Goal: Book appointment/travel/reservation

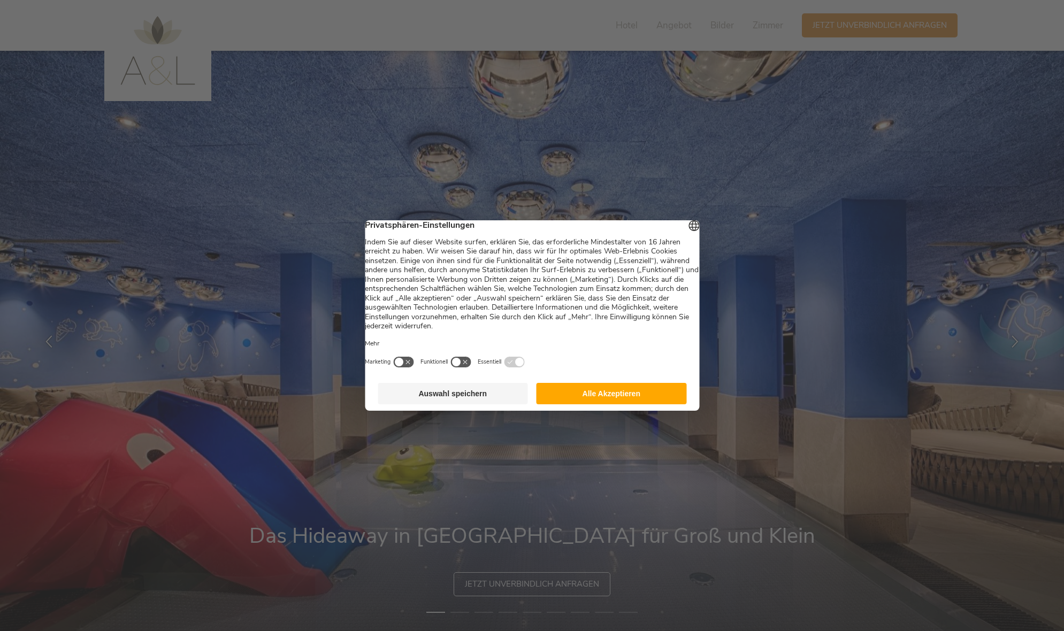
click at [429, 400] on button "Auswahl speichern" at bounding box center [453, 393] width 150 height 21
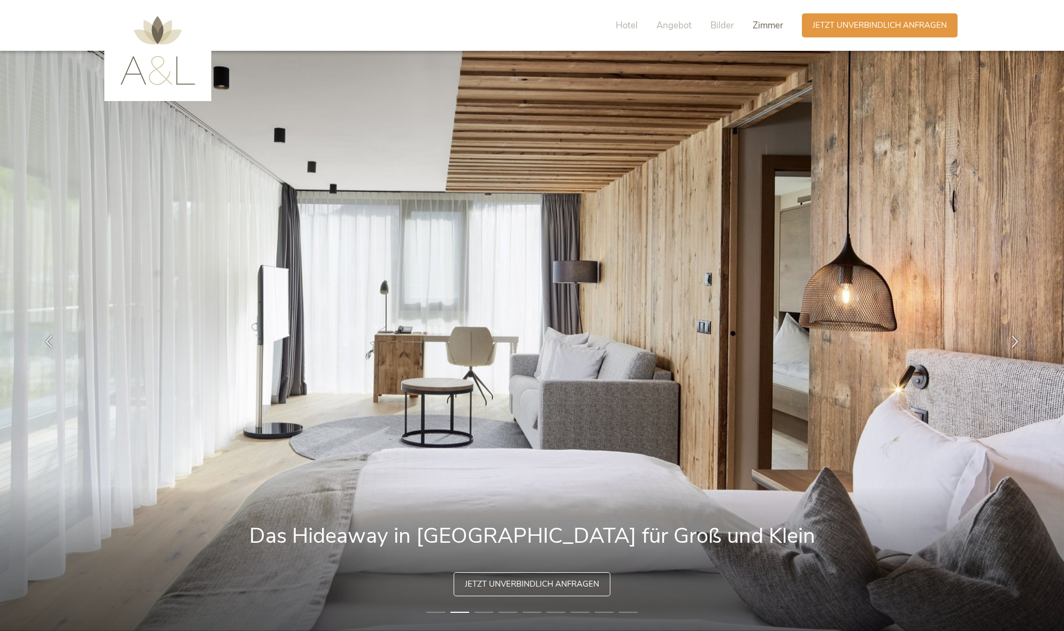
click at [773, 21] on span "Zimmer" at bounding box center [768, 25] width 30 height 12
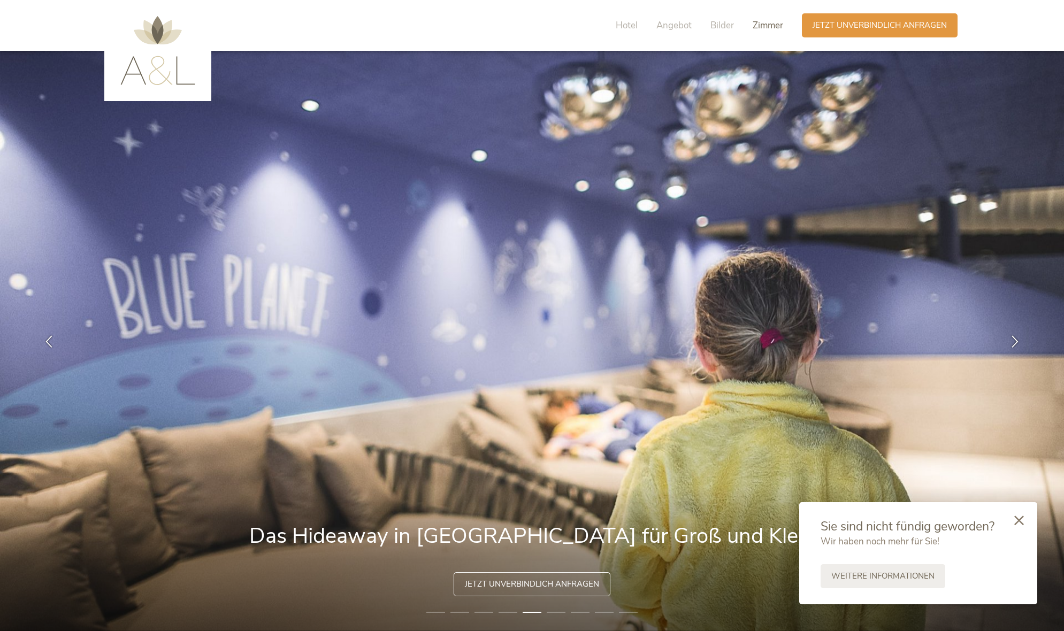
click at [757, 27] on span "Zimmer" at bounding box center [768, 25] width 30 height 12
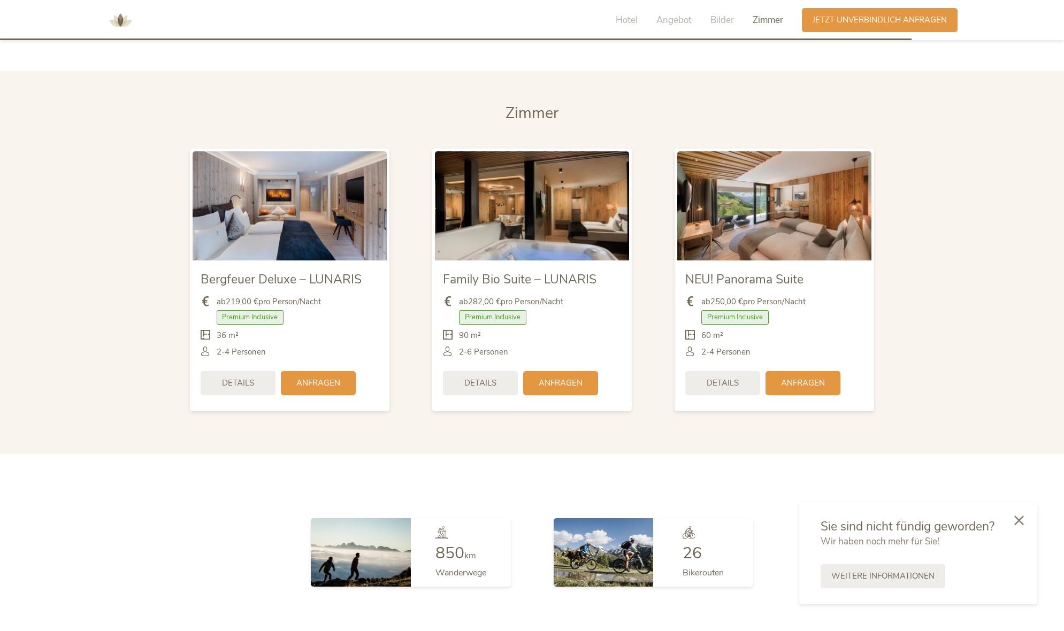
scroll to position [2666, 0]
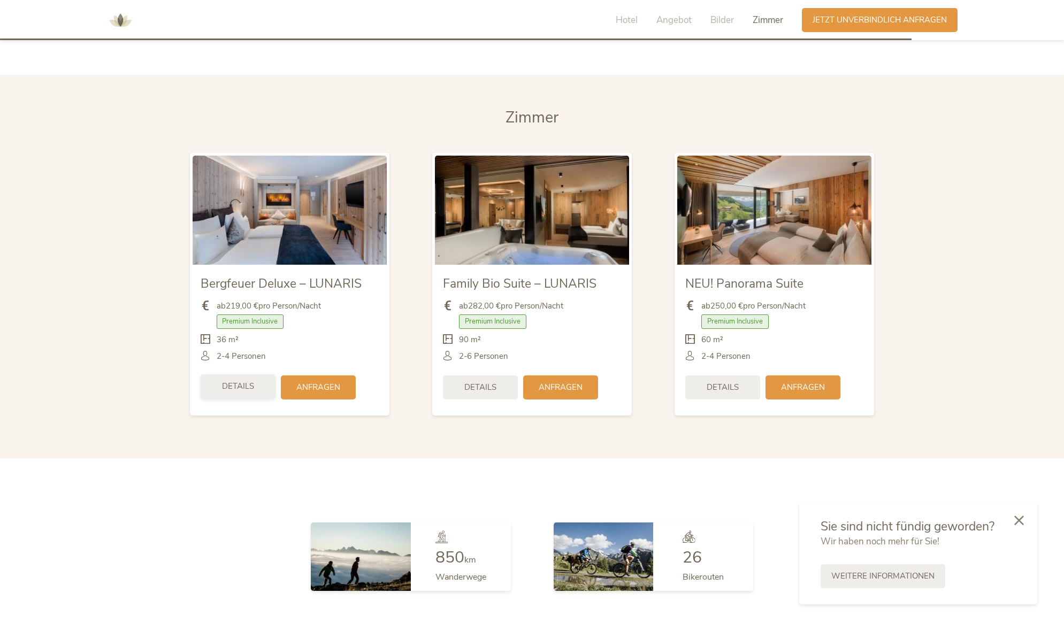
click at [246, 374] on div "Details" at bounding box center [238, 386] width 75 height 24
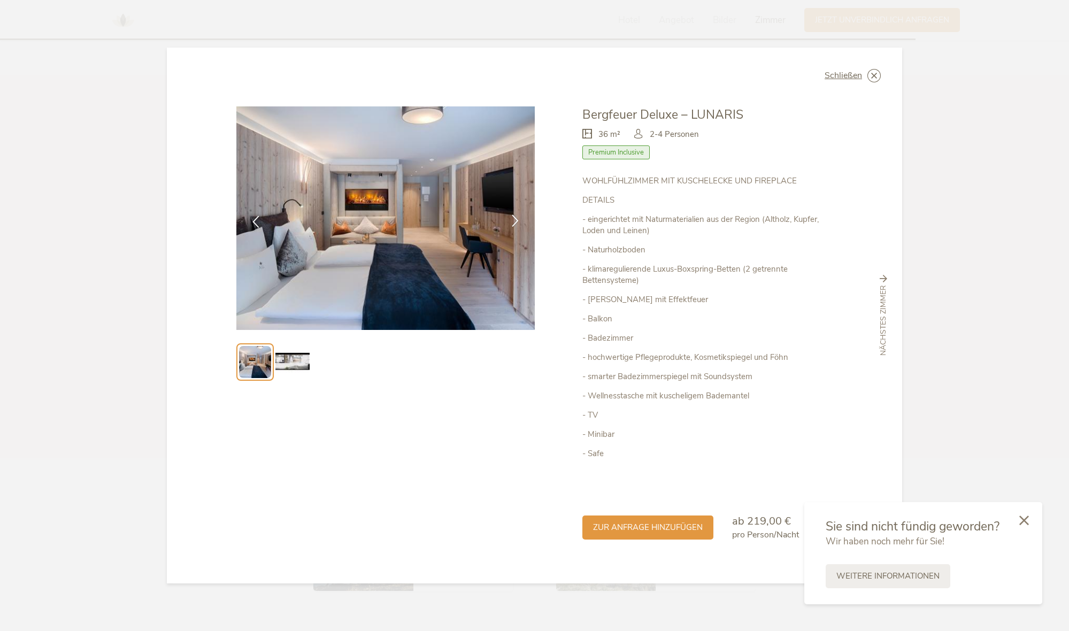
click at [512, 227] on div at bounding box center [515, 222] width 34 height 34
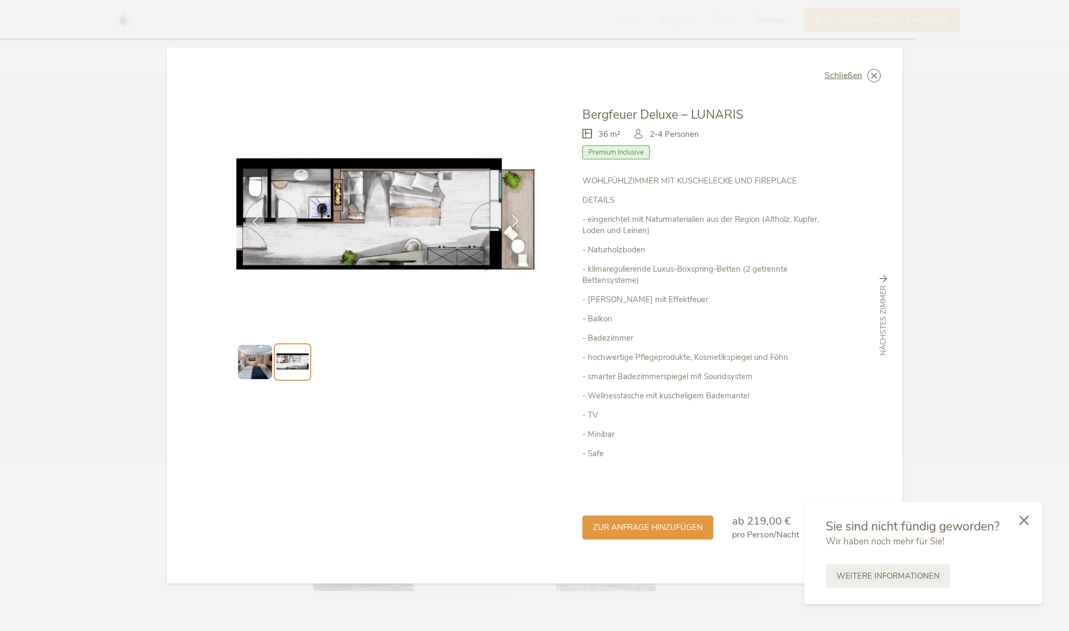
click at [512, 227] on div at bounding box center [515, 222] width 34 height 34
click at [861, 78] on span "Schließen" at bounding box center [843, 75] width 37 height 9
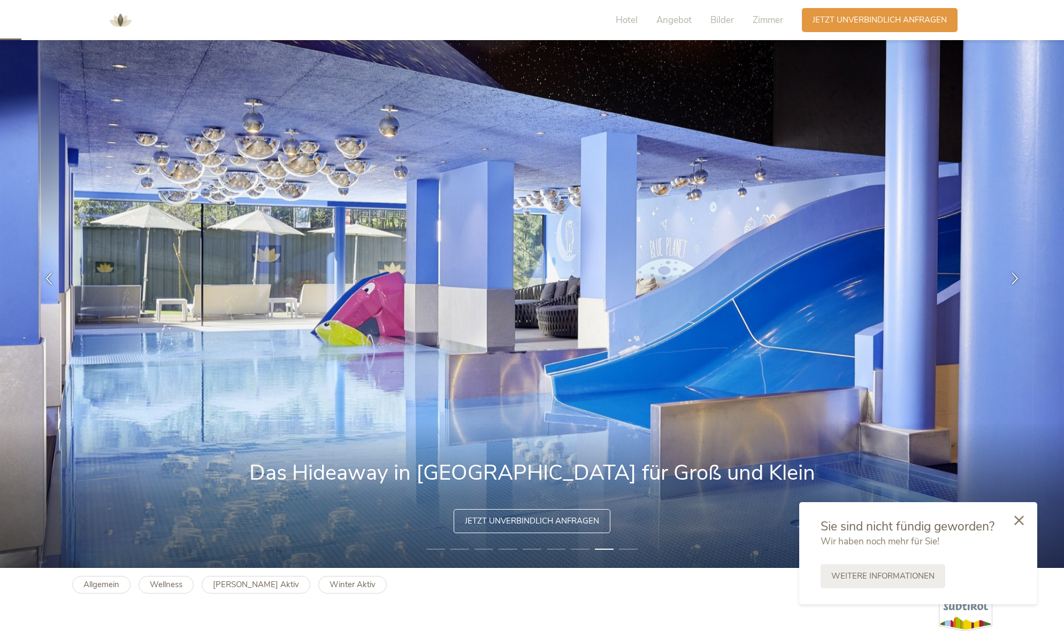
scroll to position [63, 0]
click at [527, 521] on span "Jetzt unverbindlich anfragen" at bounding box center [532, 520] width 134 height 11
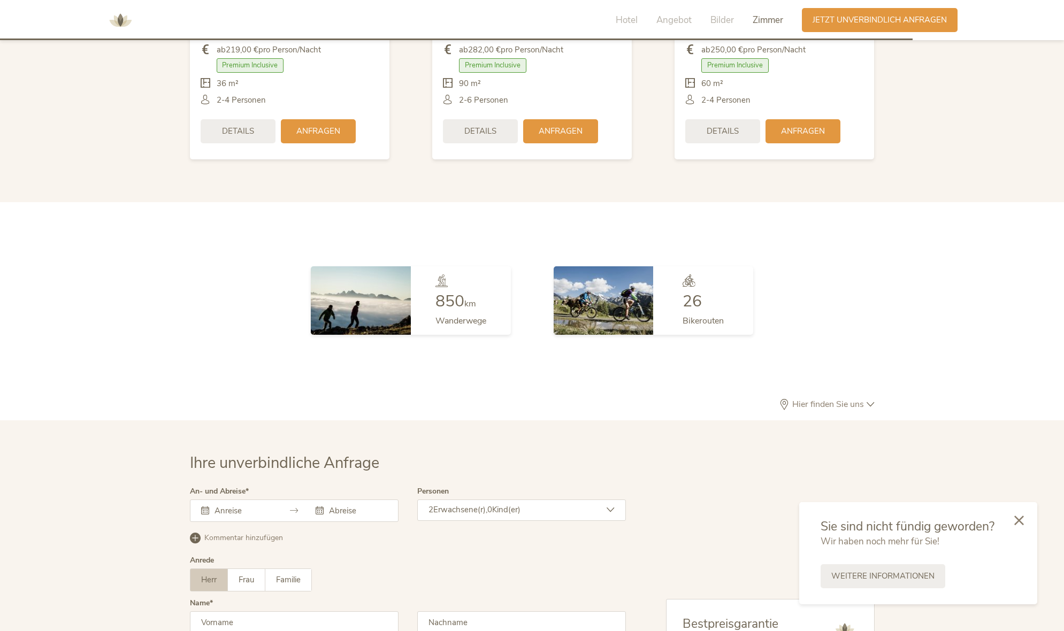
scroll to position [3112, 0]
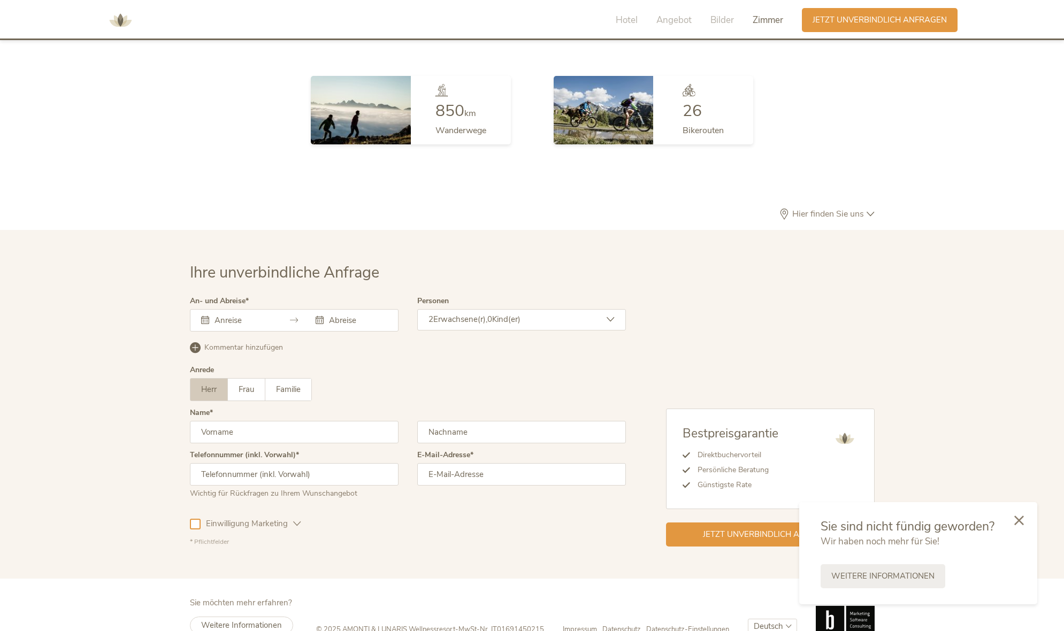
click at [217, 315] on input "text" at bounding box center [242, 320] width 61 height 11
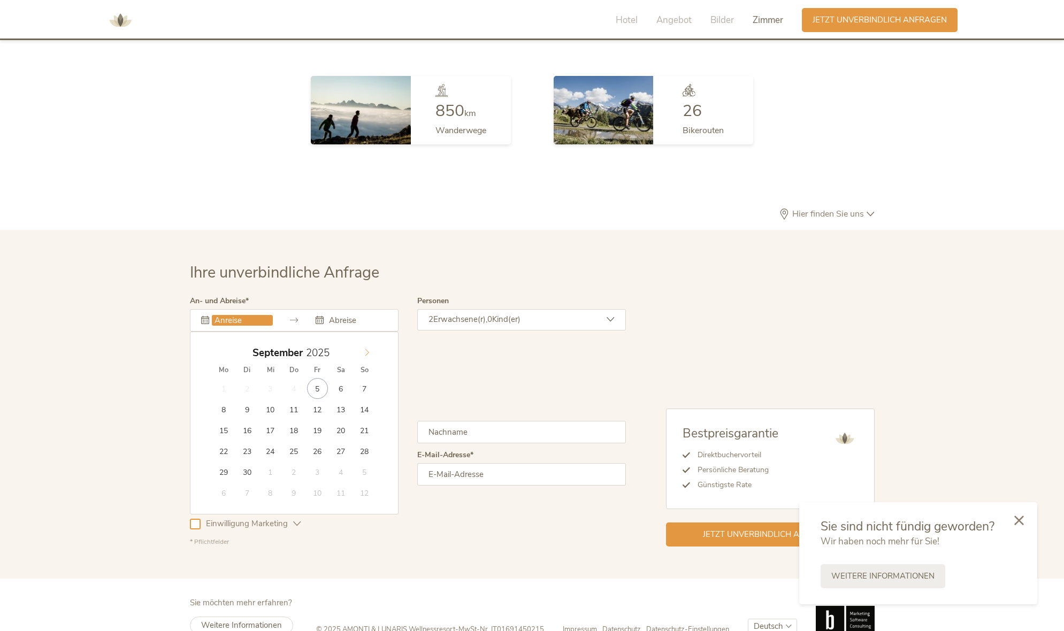
click at [367, 349] on icon at bounding box center [366, 352] width 7 height 7
type input "[DATE]"
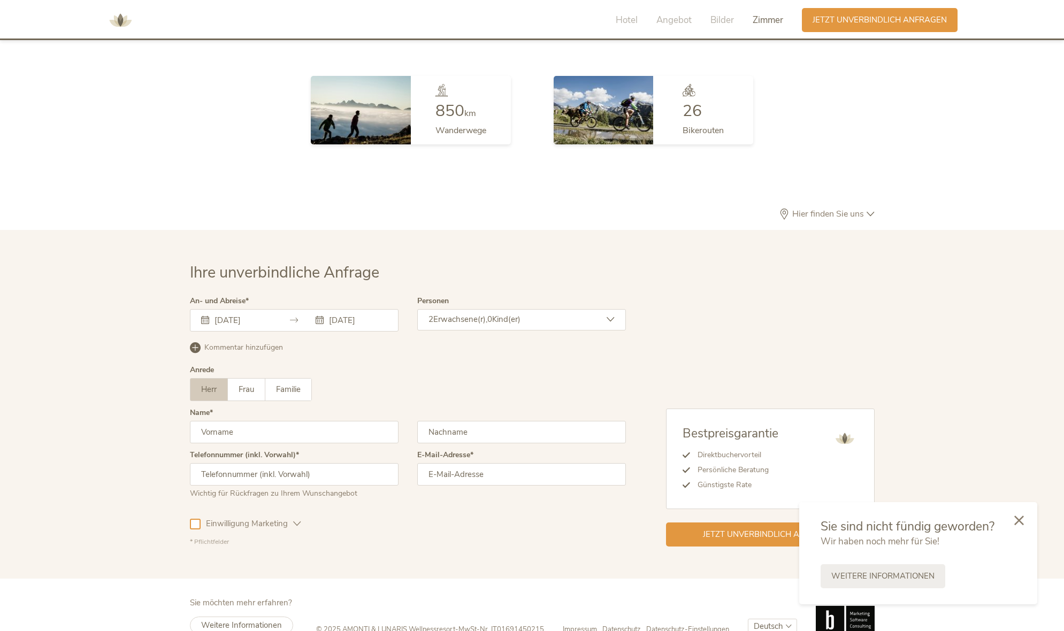
click at [612, 316] on icon at bounding box center [611, 320] width 8 height 8
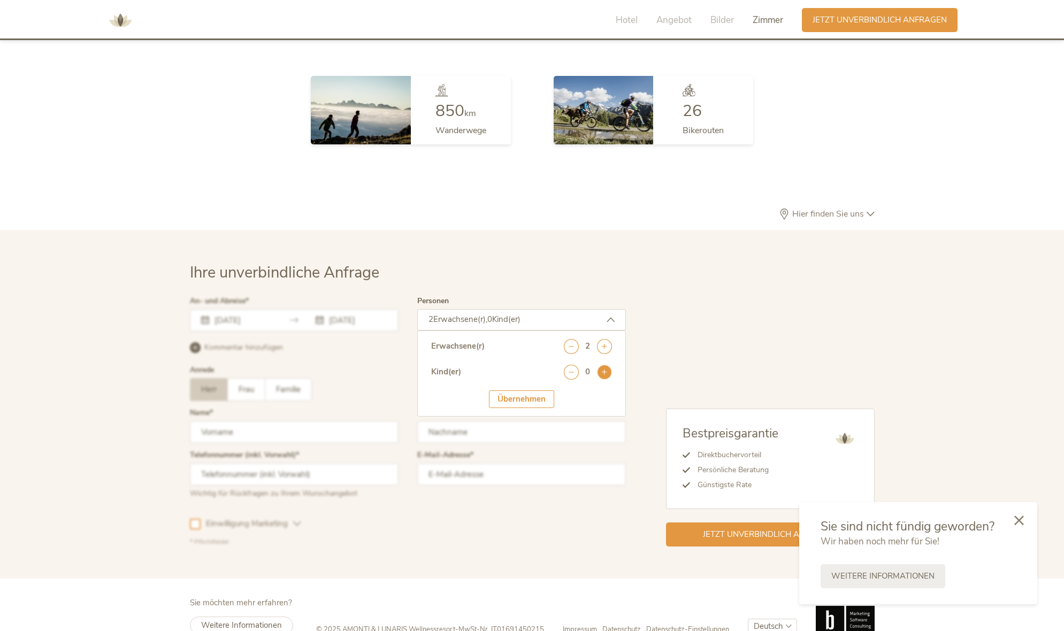
click at [600, 365] on icon at bounding box center [604, 372] width 15 height 15
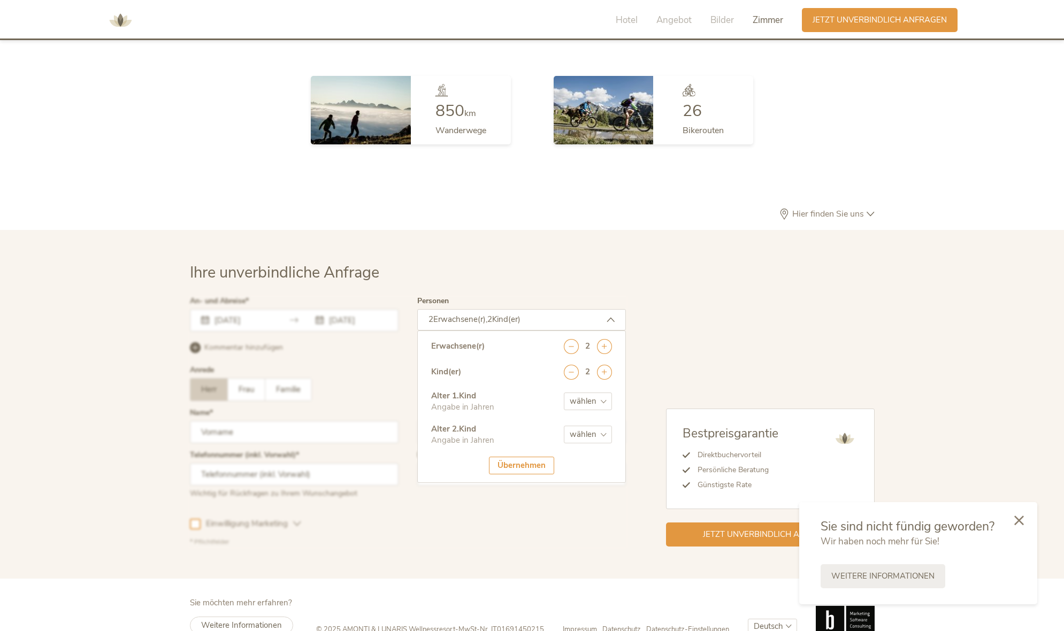
select select "7"
select select "14"
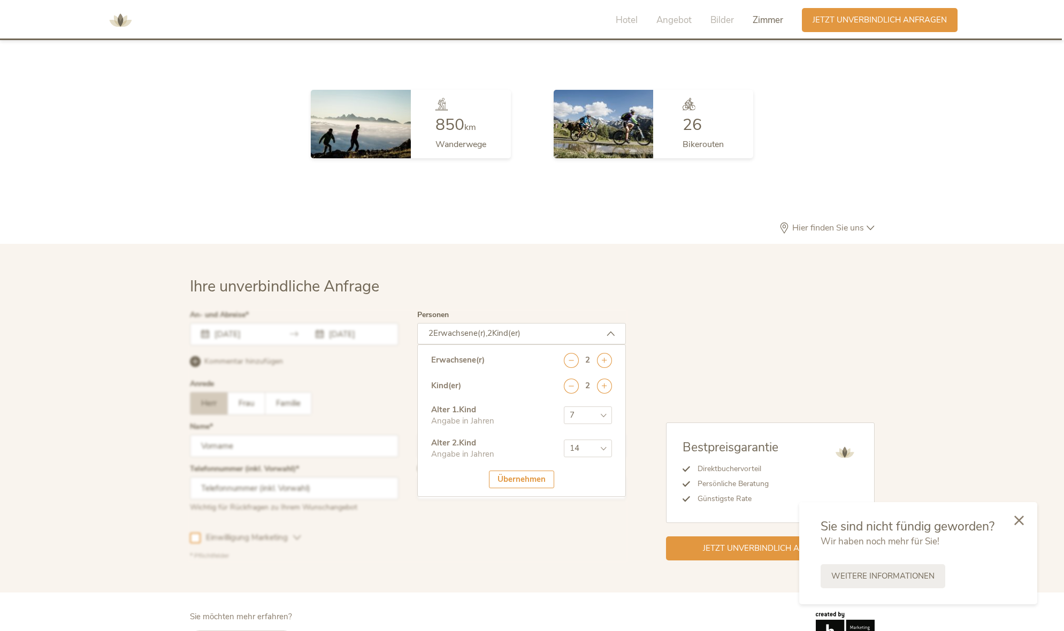
click at [546, 471] on div "Übernehmen" at bounding box center [521, 480] width 65 height 18
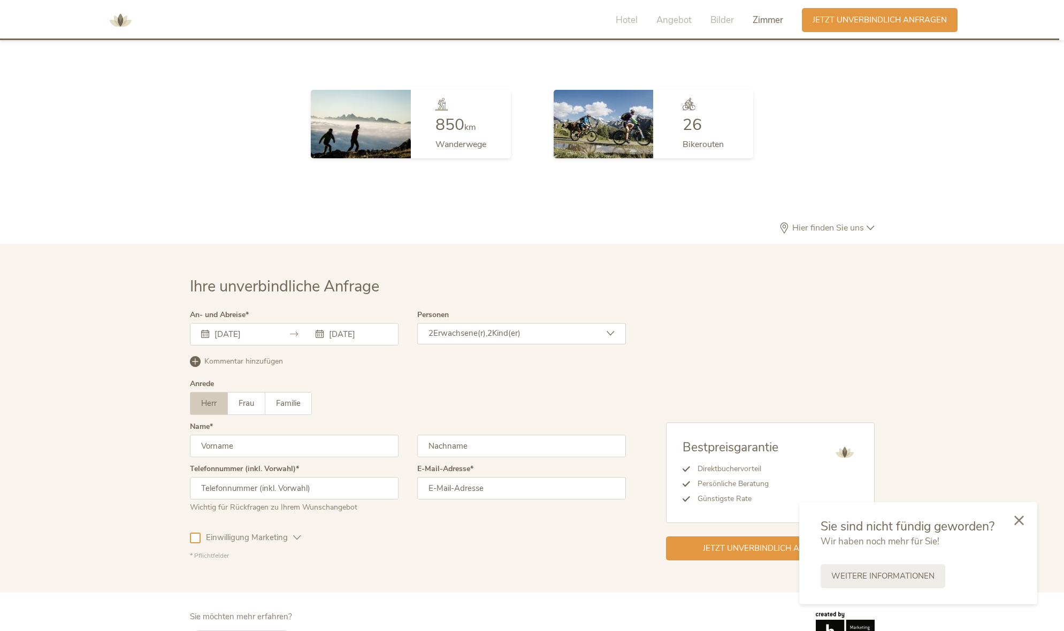
scroll to position [3100, 0]
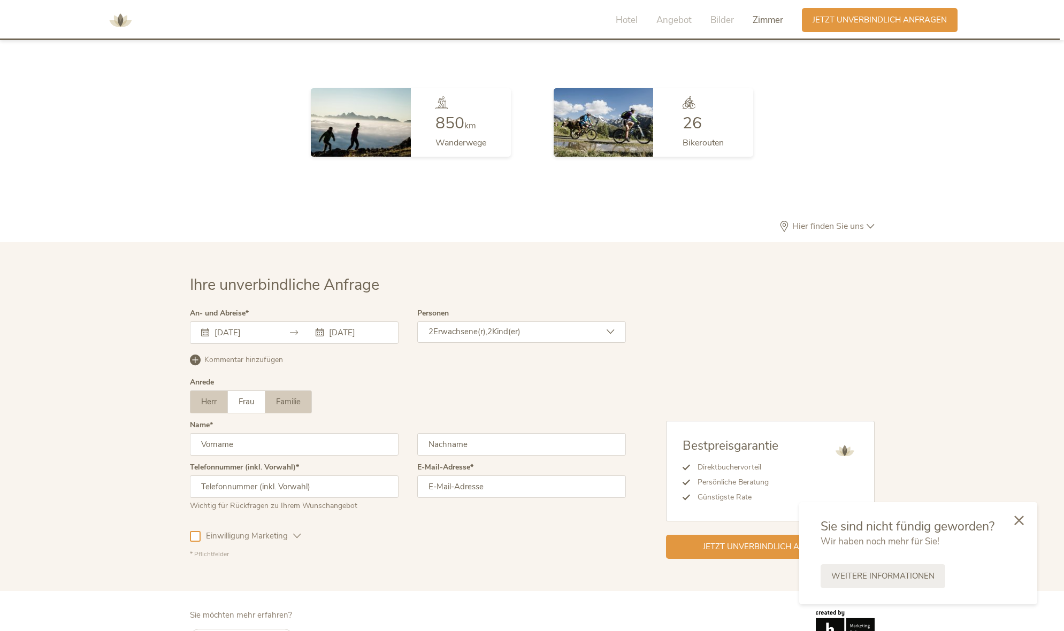
click at [291, 391] on label "Familie" at bounding box center [288, 402] width 46 height 22
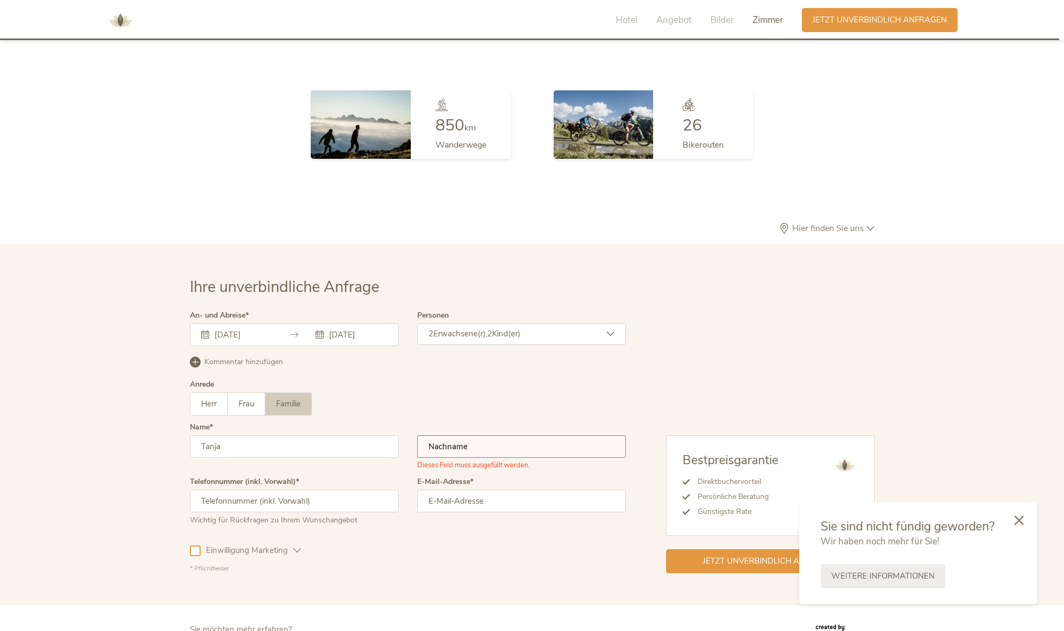
type input "Tanja"
type input "Utoft"
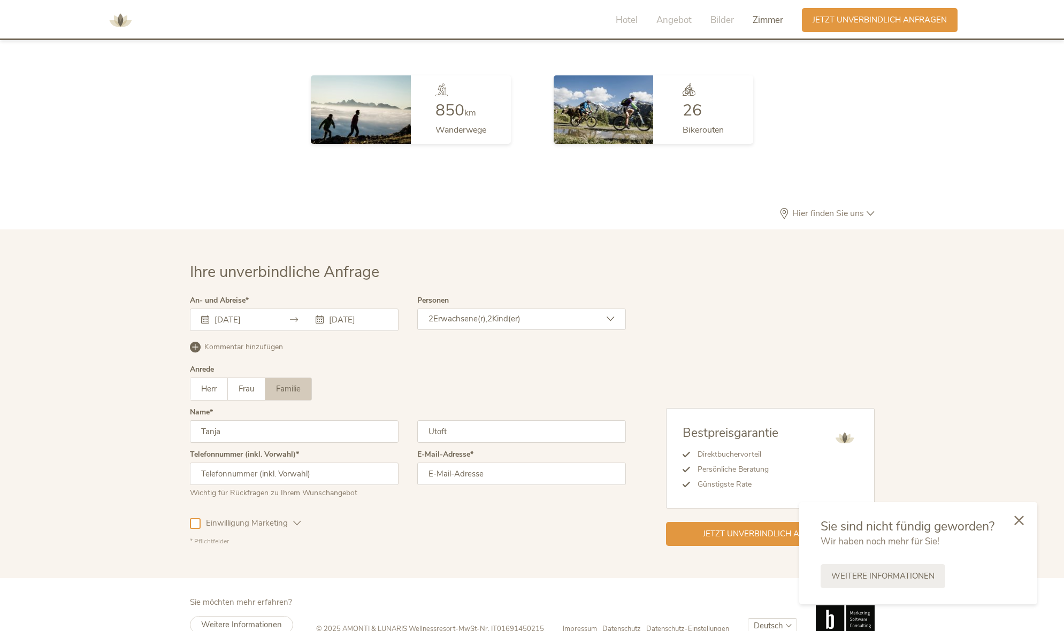
scroll to position [3112, 0]
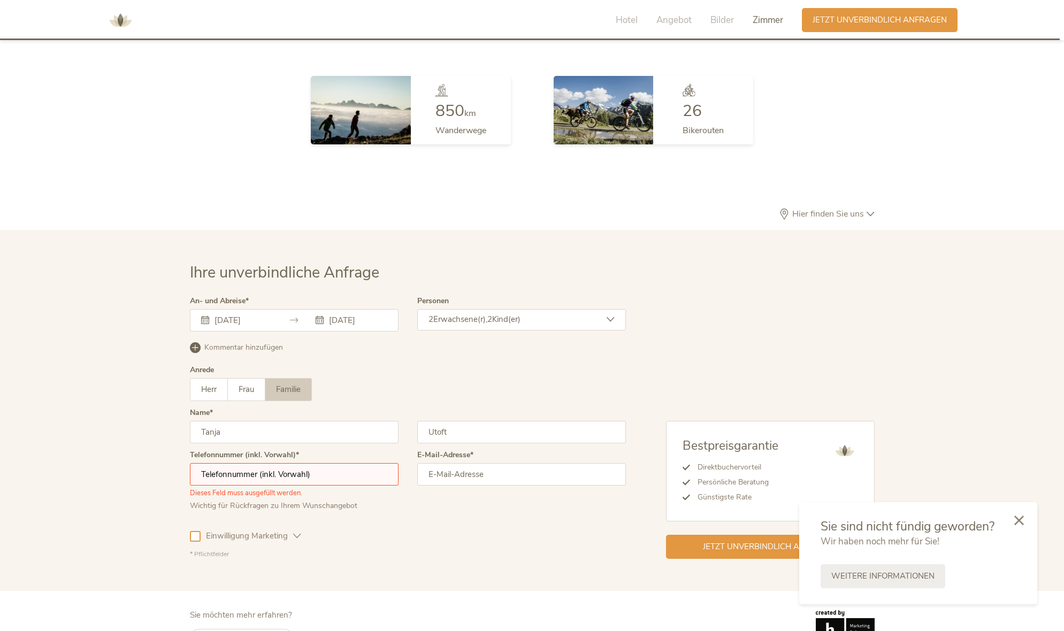
type input "0"
type input "[EMAIL_ADDRESS][DOMAIN_NAME]"
click at [279, 463] on input "text" at bounding box center [294, 474] width 209 height 22
type input "00491707896552"
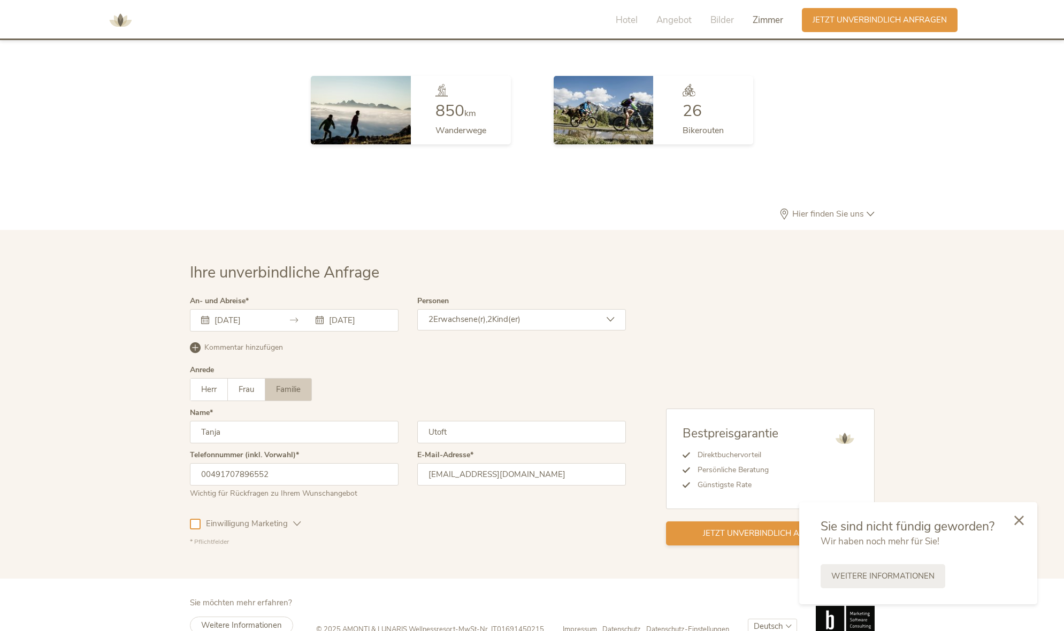
click at [740, 528] on span "Jetzt unverbindlich anfragen" at bounding box center [770, 533] width 134 height 11
